Goal: Information Seeking & Learning: Learn about a topic

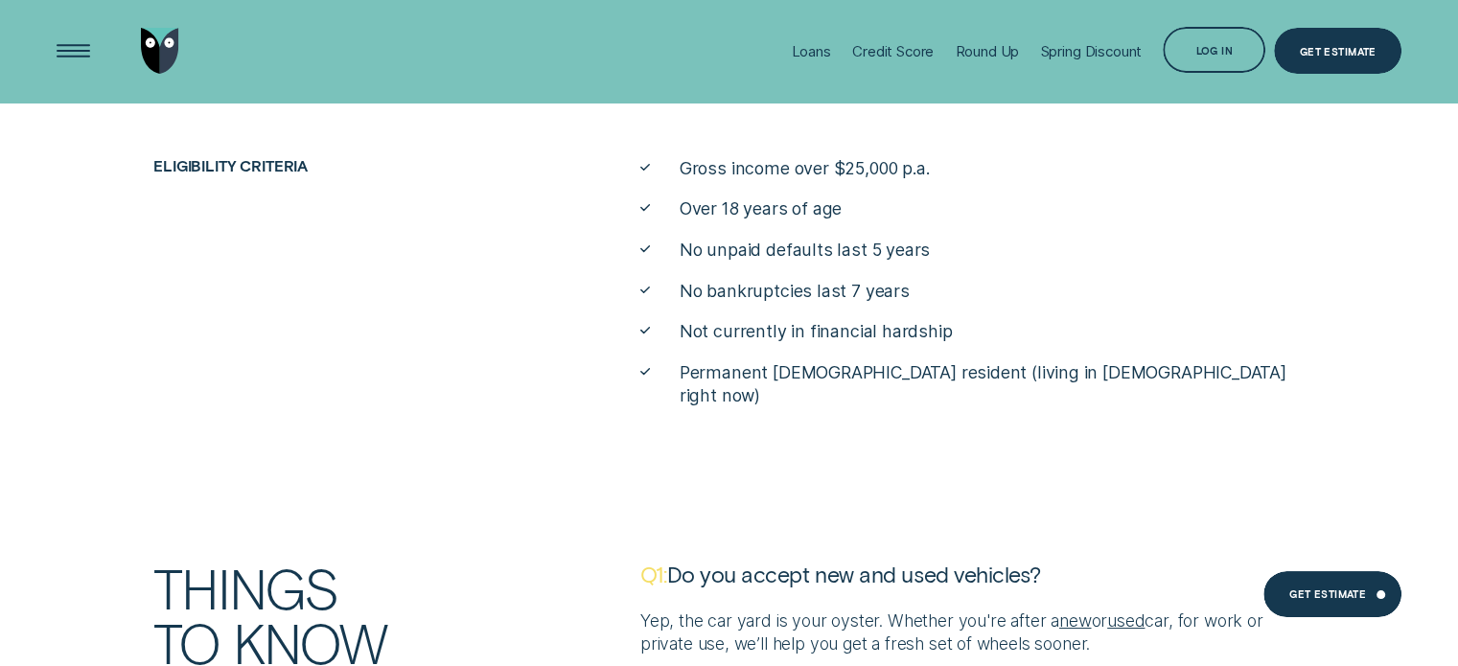
scroll to position [7094, 0]
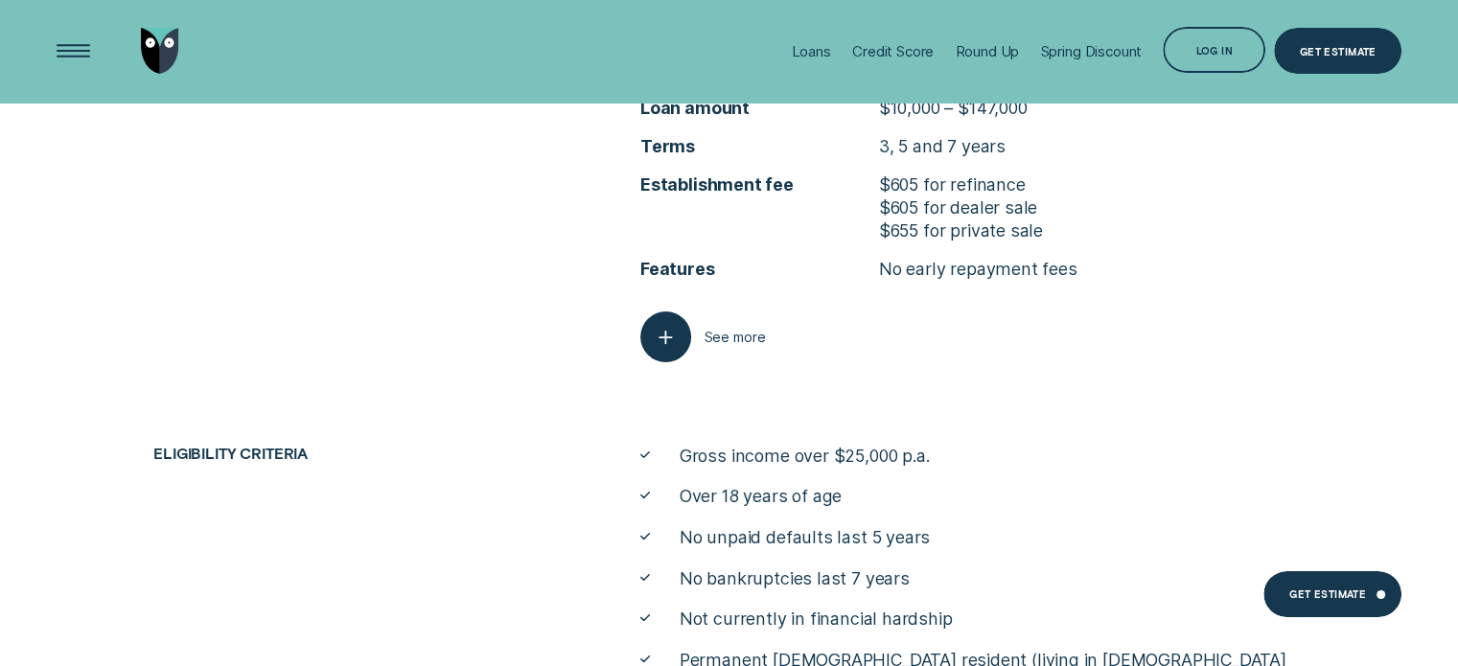
click at [638, 349] on div "Loan purpose Car loan Interest rate Fixed from 7.54% p.a. 1 to 15.94% p.a. Comp…" at bounding box center [973, 166] width 682 height 392
click at [659, 340] on icon "button" at bounding box center [666, 337] width 26 height 30
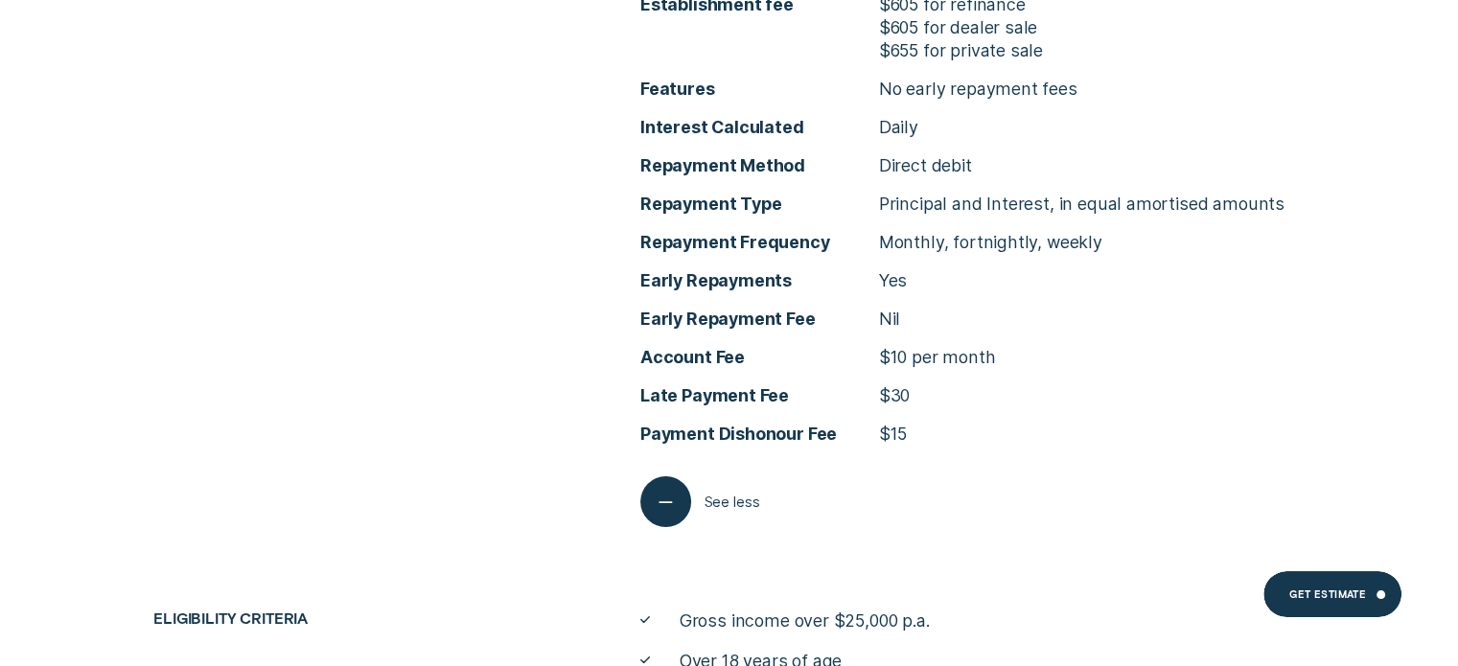
scroll to position [7285, 0]
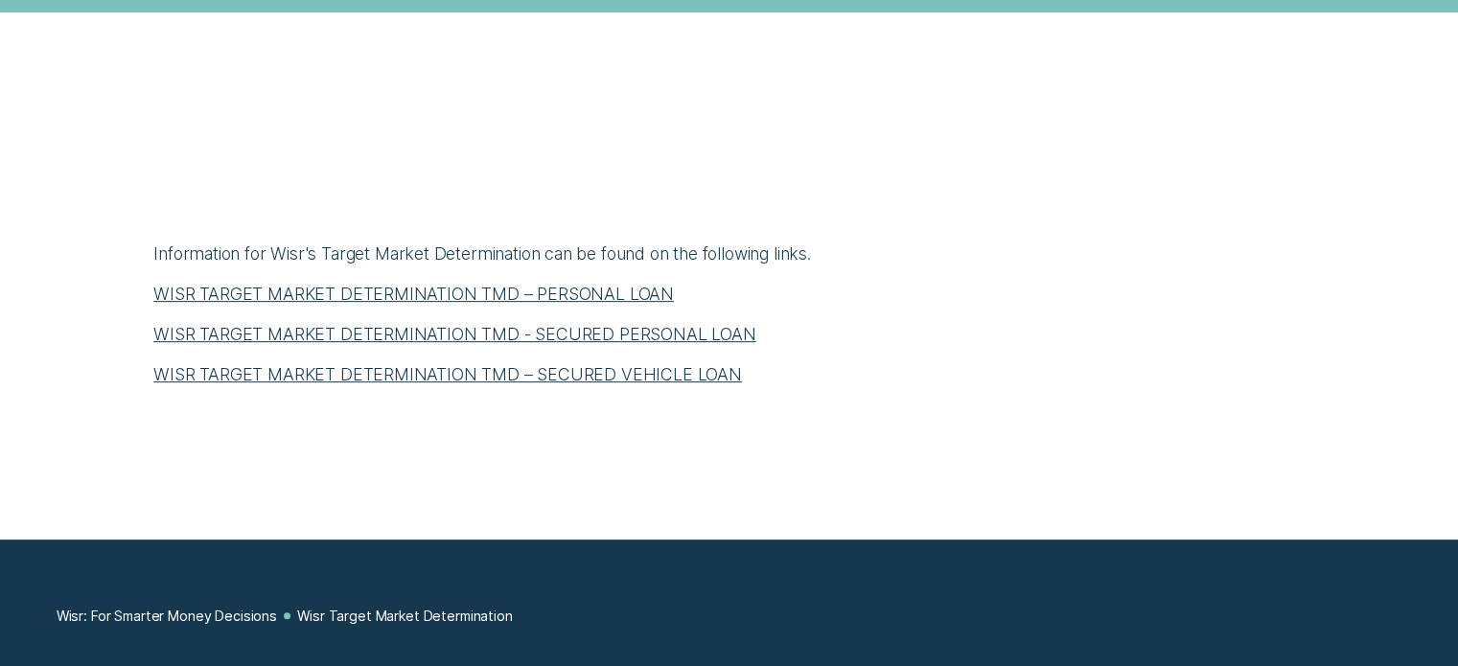
scroll to position [767, 0]
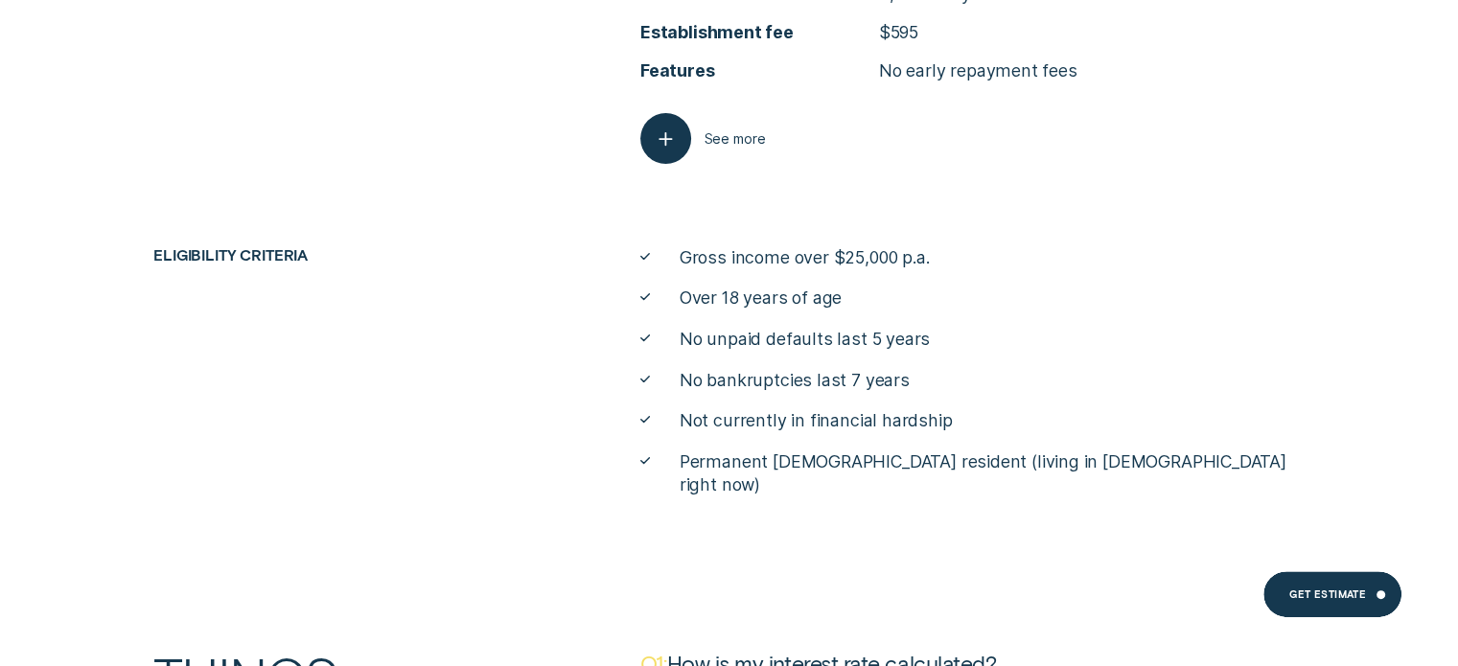
scroll to position [7739, 0]
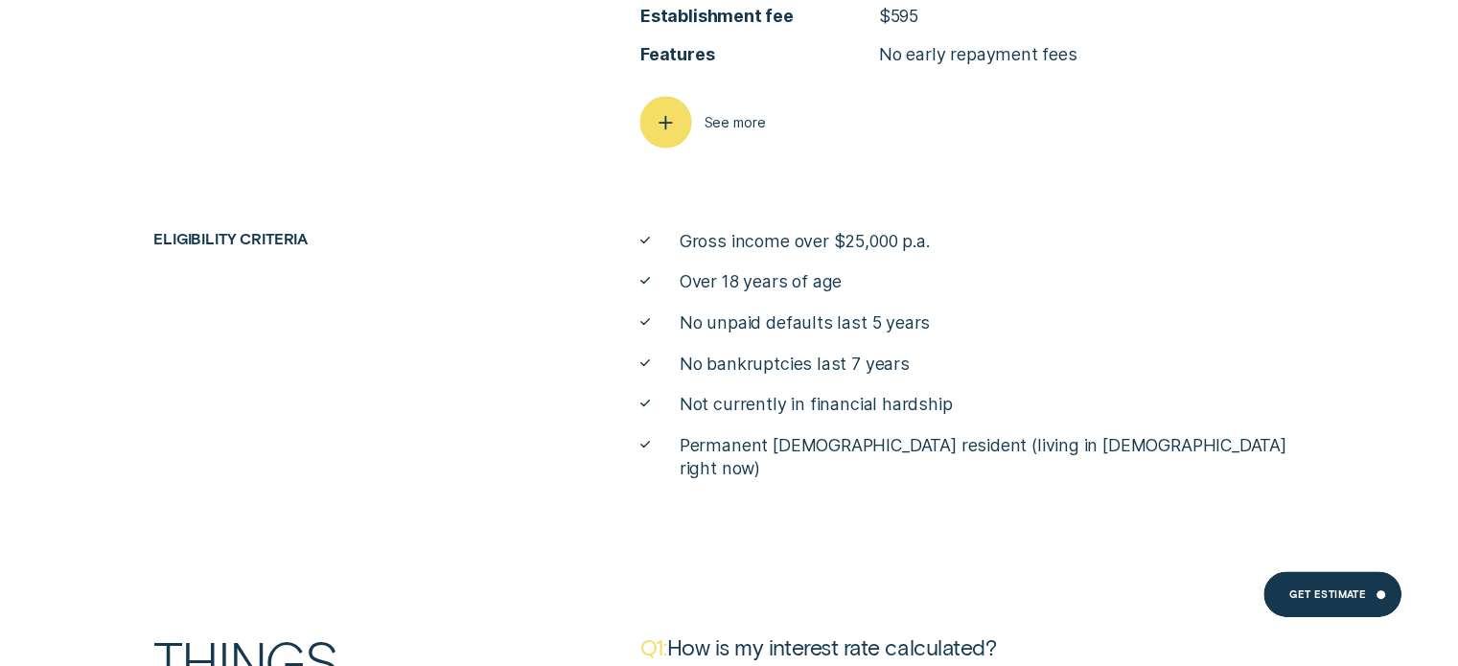
click at [681, 121] on div "button" at bounding box center [665, 122] width 52 height 52
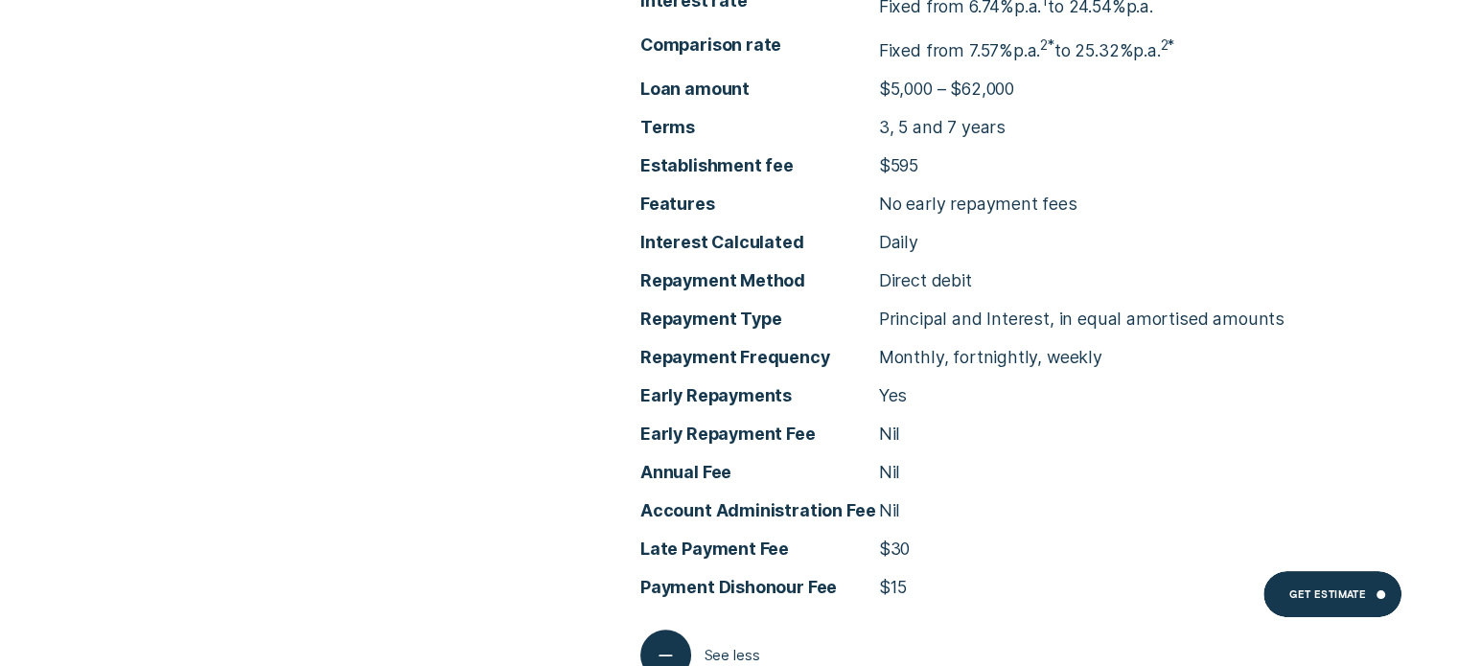
scroll to position [7643, 0]
